Goal: Task Accomplishment & Management: Use online tool/utility

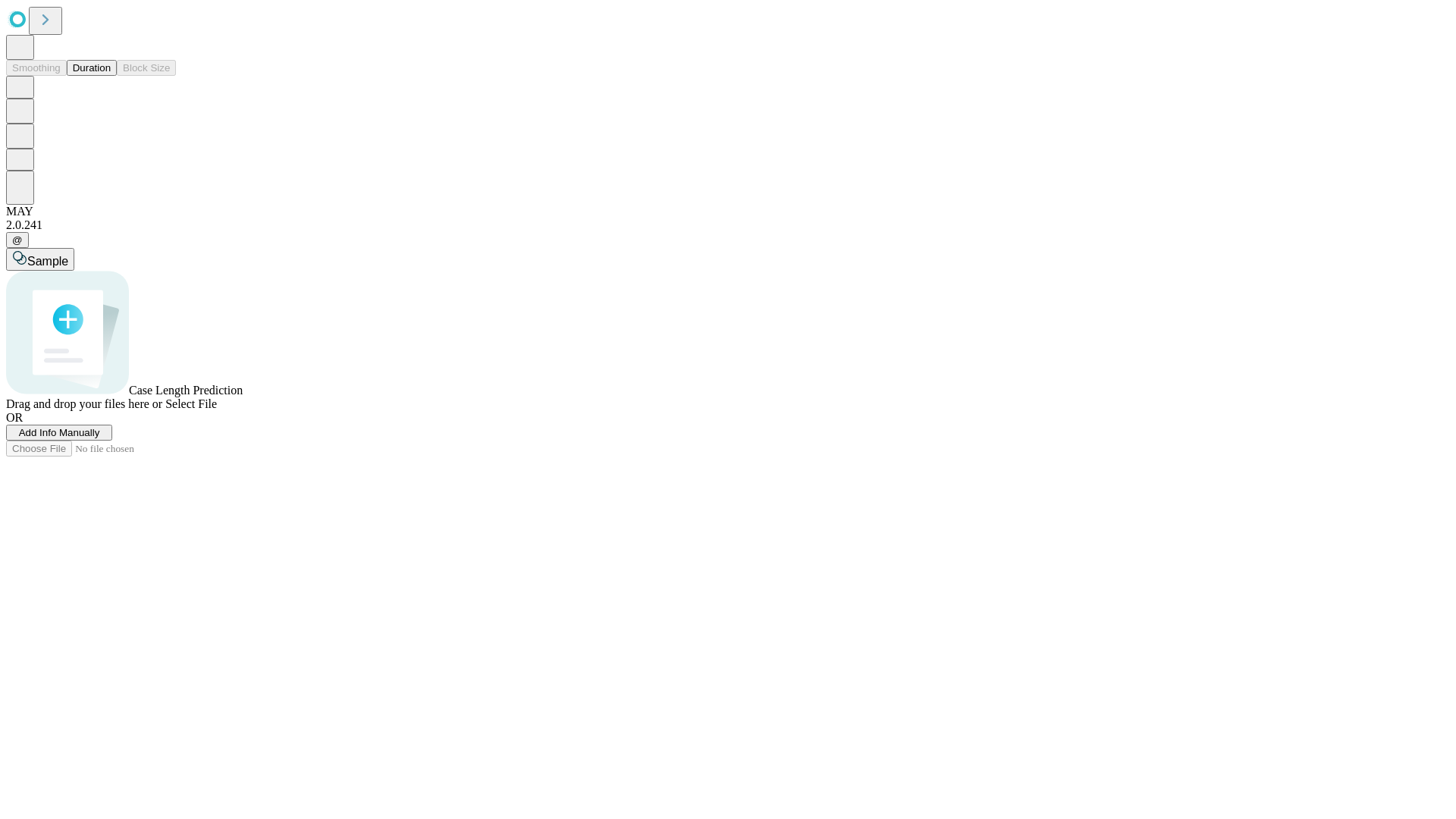
click at [110, 75] on button "Duration" at bounding box center [91, 68] width 50 height 16
click at [100, 438] on span "Add Info Manually" at bounding box center [59, 433] width 81 height 11
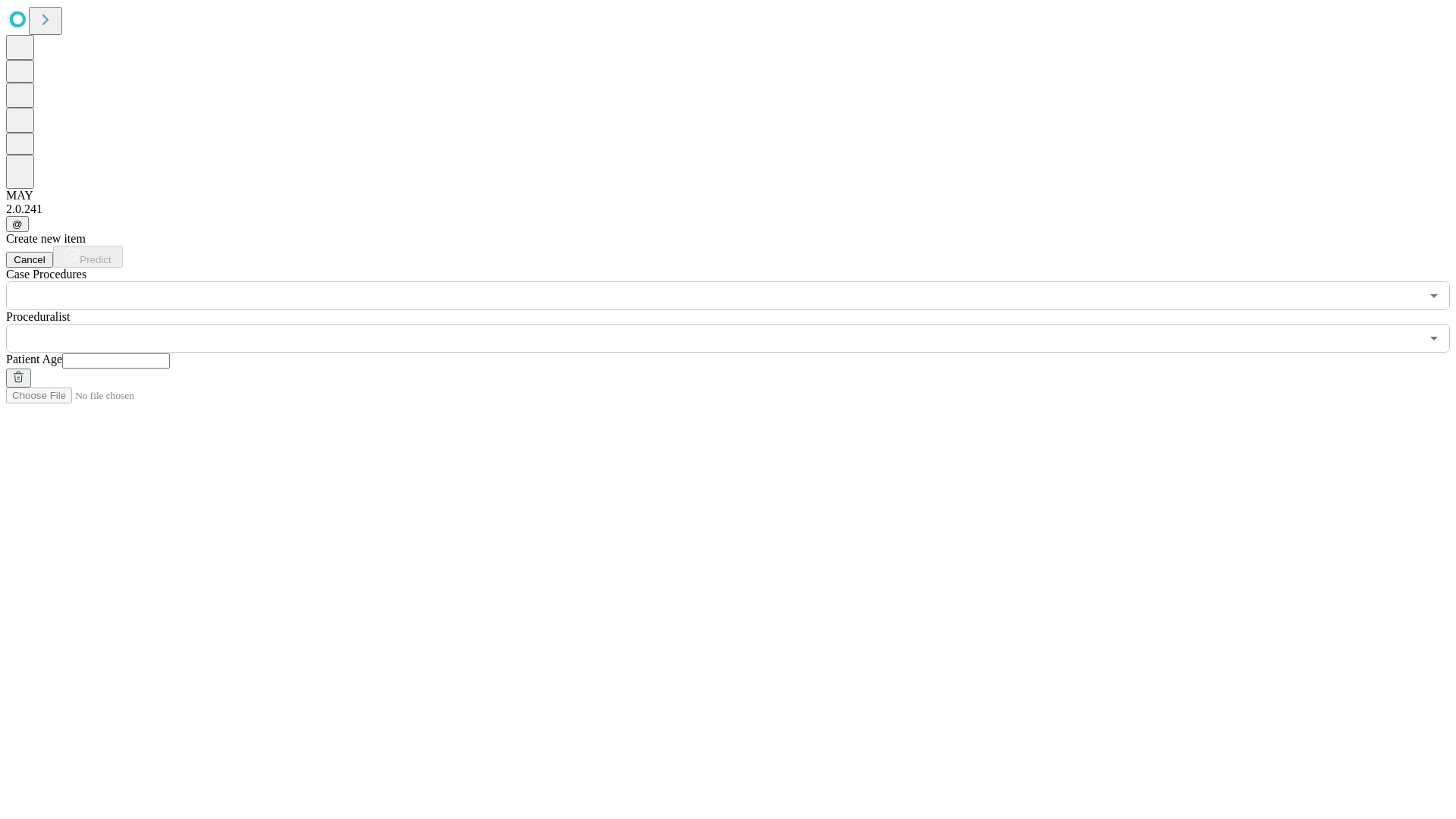
click at [170, 353] on input "text" at bounding box center [116, 361] width 108 height 15
type input "**"
click at [738, 323] on input "text" at bounding box center [713, 337] width 1415 height 29
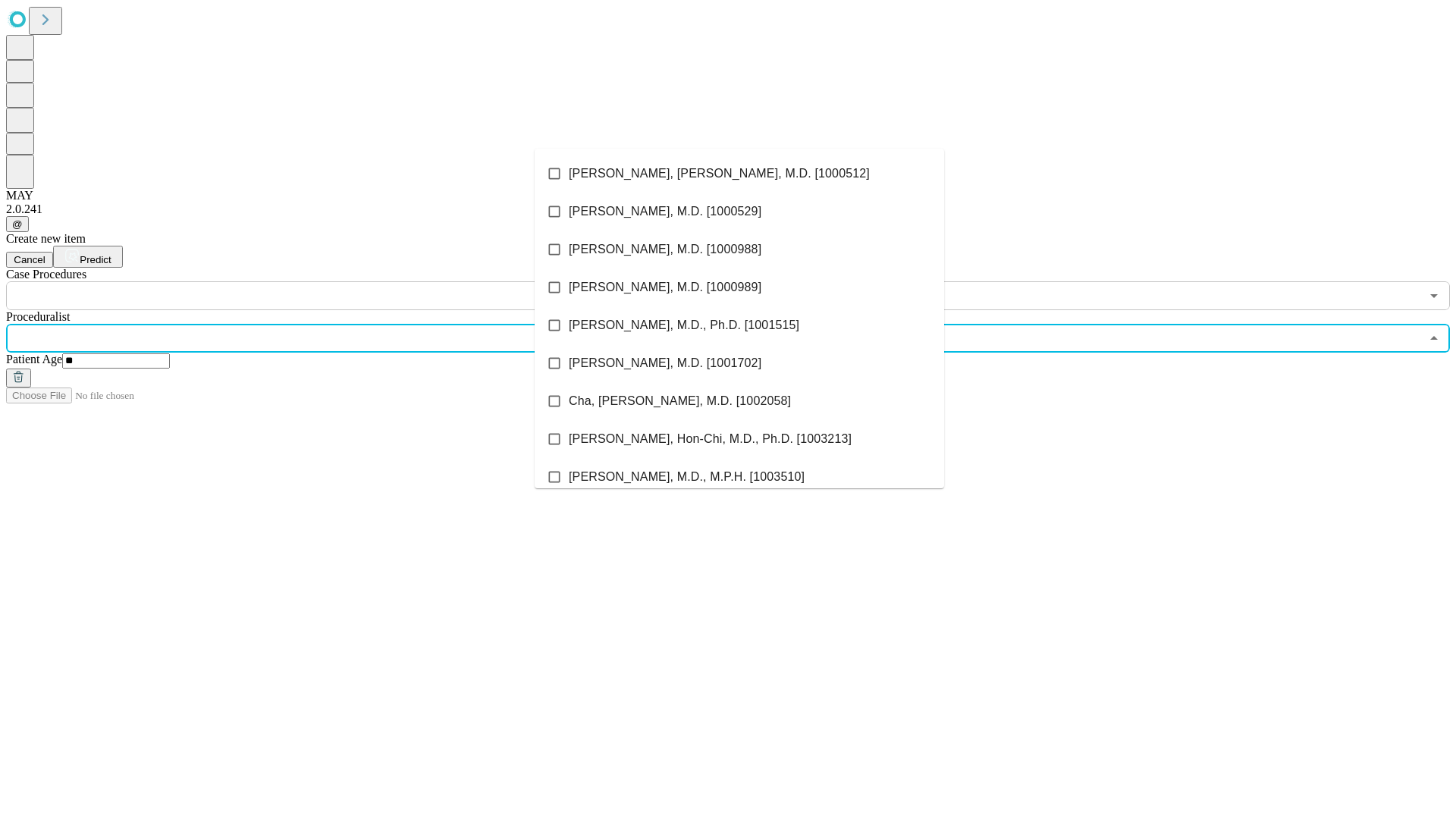
click at [739, 173] on li "[PERSON_NAME], [PERSON_NAME], M.D. [1000512]" at bounding box center [739, 173] width 409 height 38
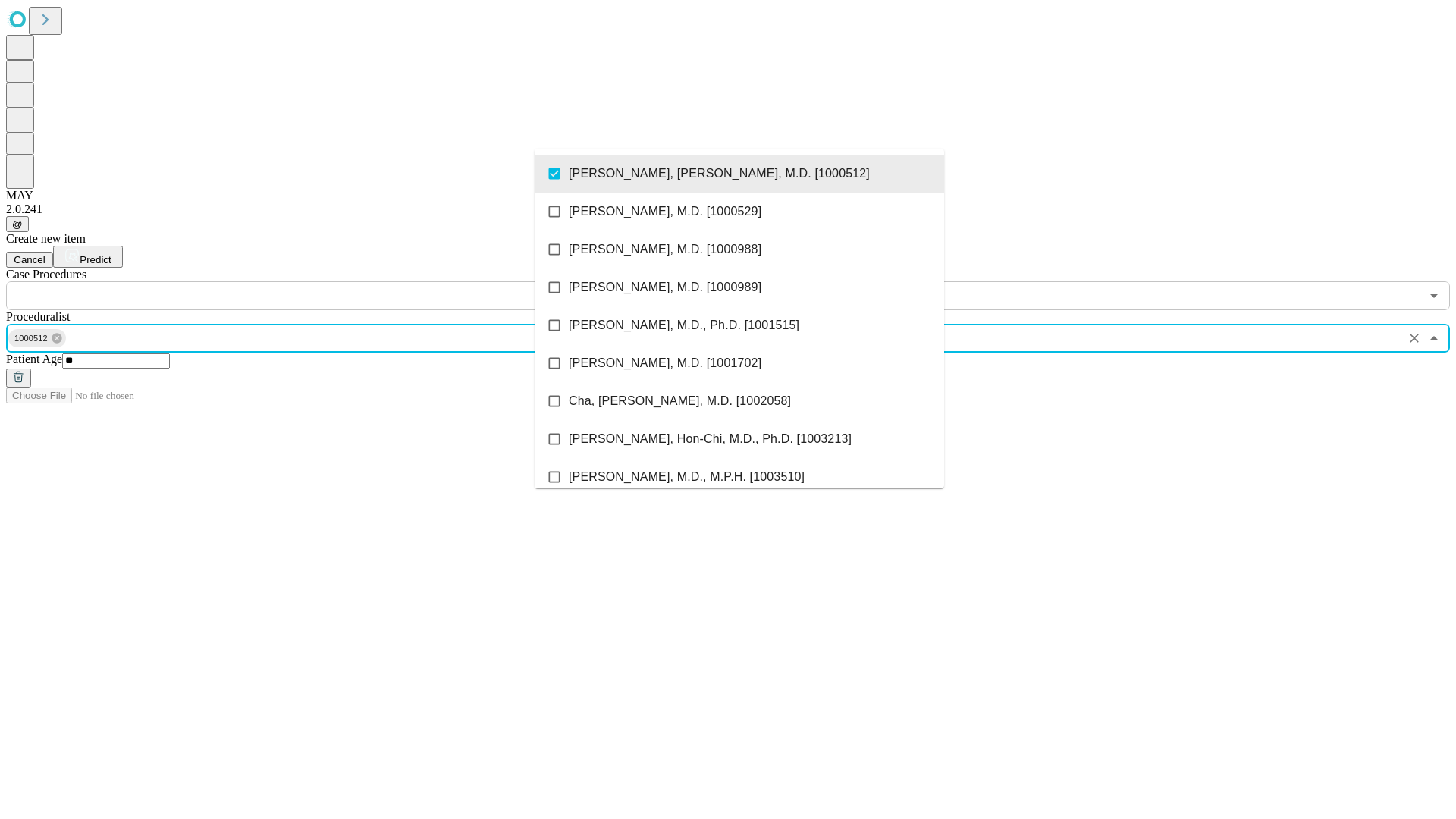
click at [319, 281] on input "text" at bounding box center [713, 295] width 1415 height 29
